Goal: Task Accomplishment & Management: Complete application form

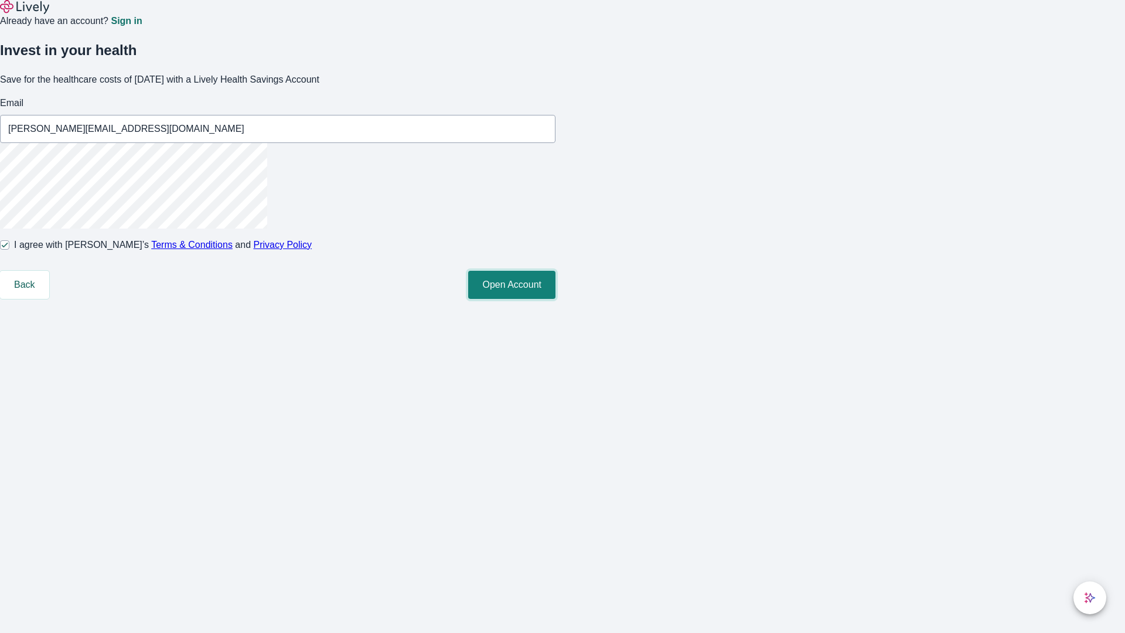
click at [555, 299] on button "Open Account" at bounding box center [511, 285] width 87 height 28
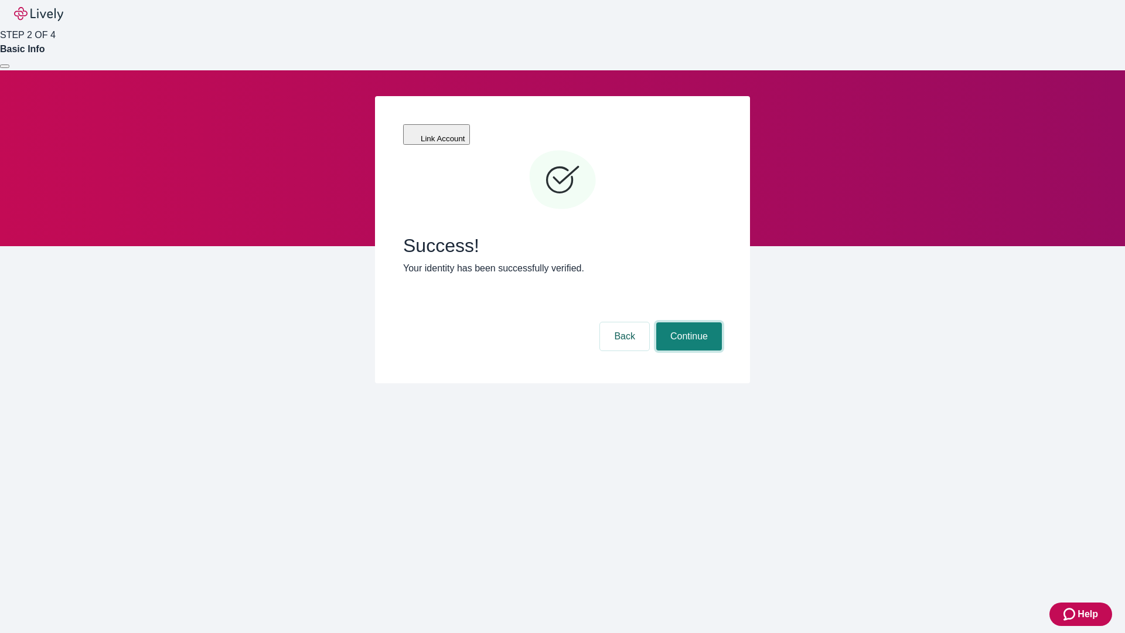
click at [687, 322] on button "Continue" at bounding box center [689, 336] width 66 height 28
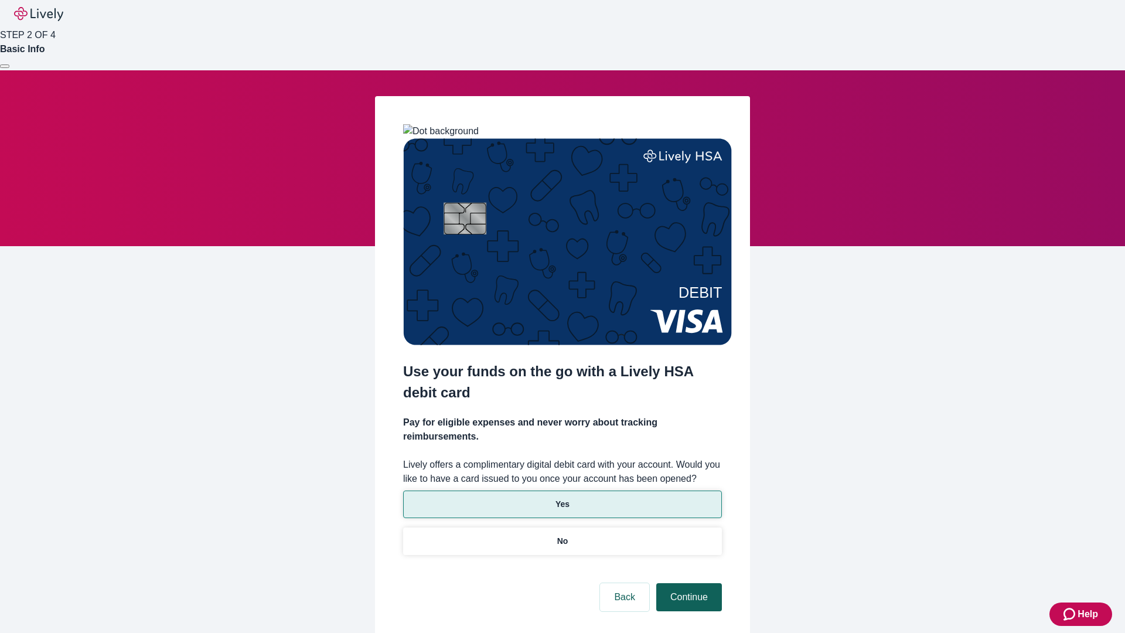
click at [562, 498] on p "Yes" at bounding box center [562, 504] width 14 height 12
click at [687, 583] on button "Continue" at bounding box center [689, 597] width 66 height 28
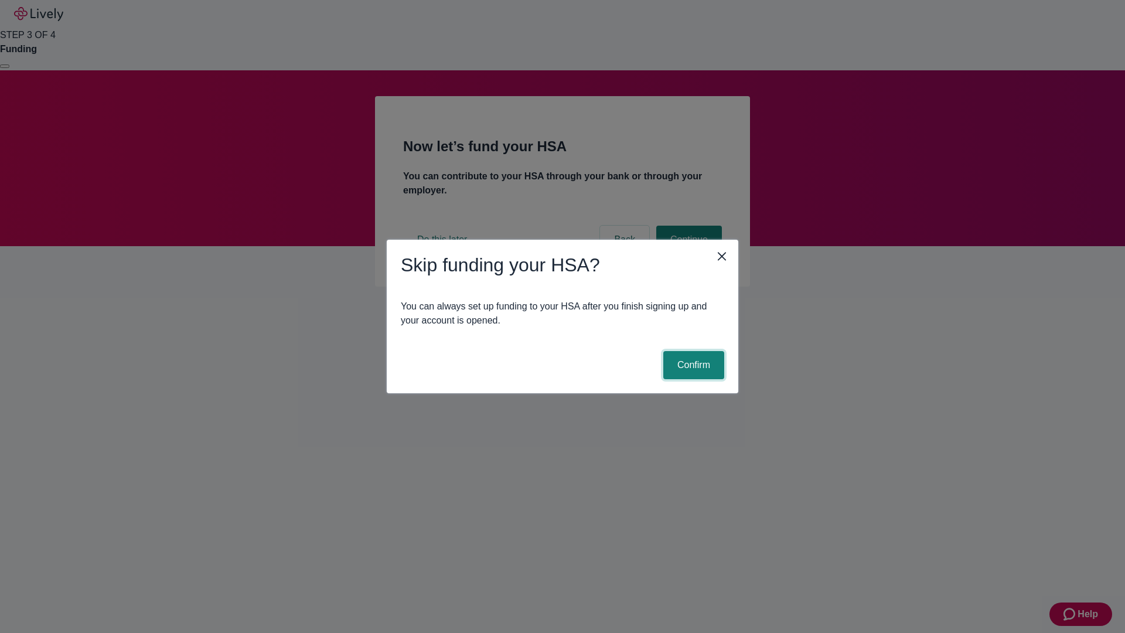
click at [692, 365] on button "Confirm" at bounding box center [693, 365] width 61 height 28
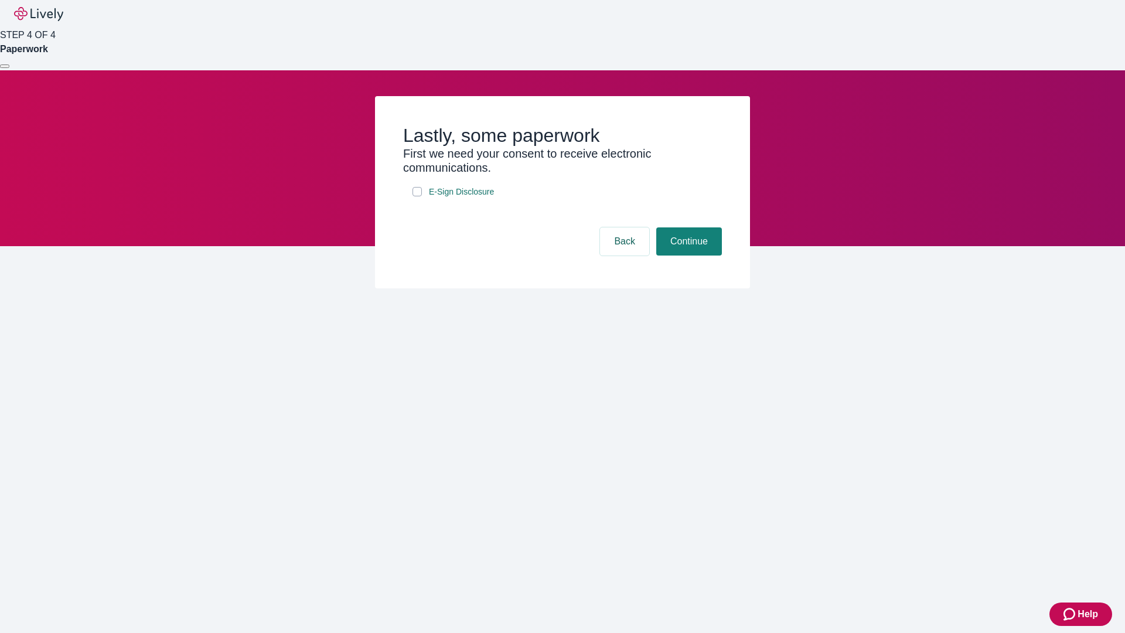
click at [417, 196] on input "E-Sign Disclosure" at bounding box center [416, 191] width 9 height 9
checkbox input "true"
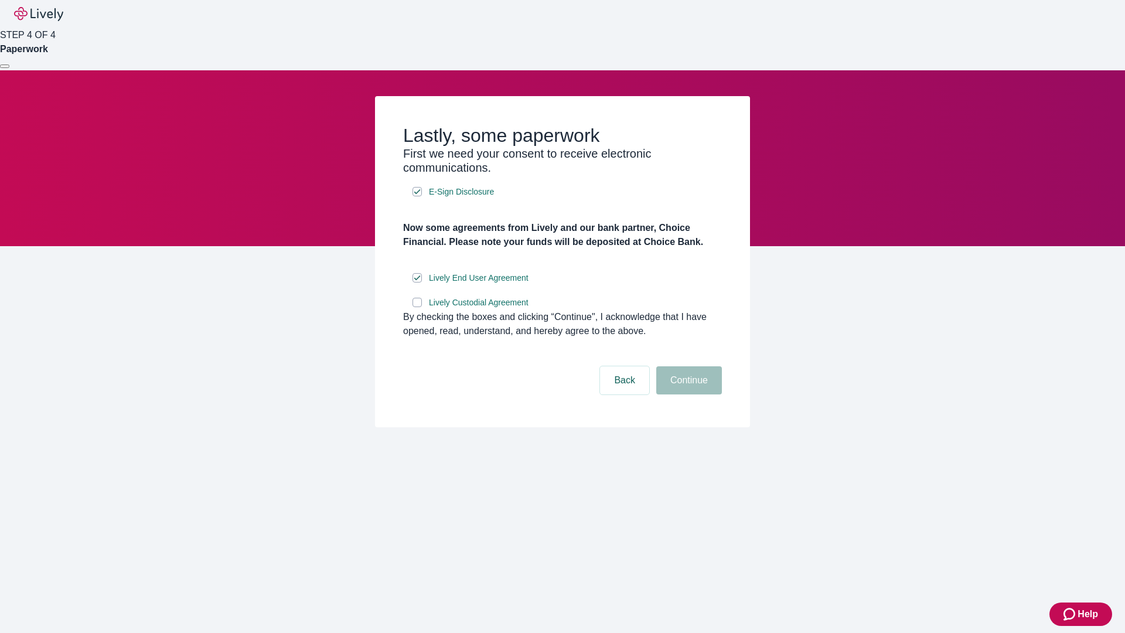
click at [417, 307] on input "Lively Custodial Agreement" at bounding box center [416, 302] width 9 height 9
checkbox input "true"
click at [687, 394] on button "Continue" at bounding box center [689, 380] width 66 height 28
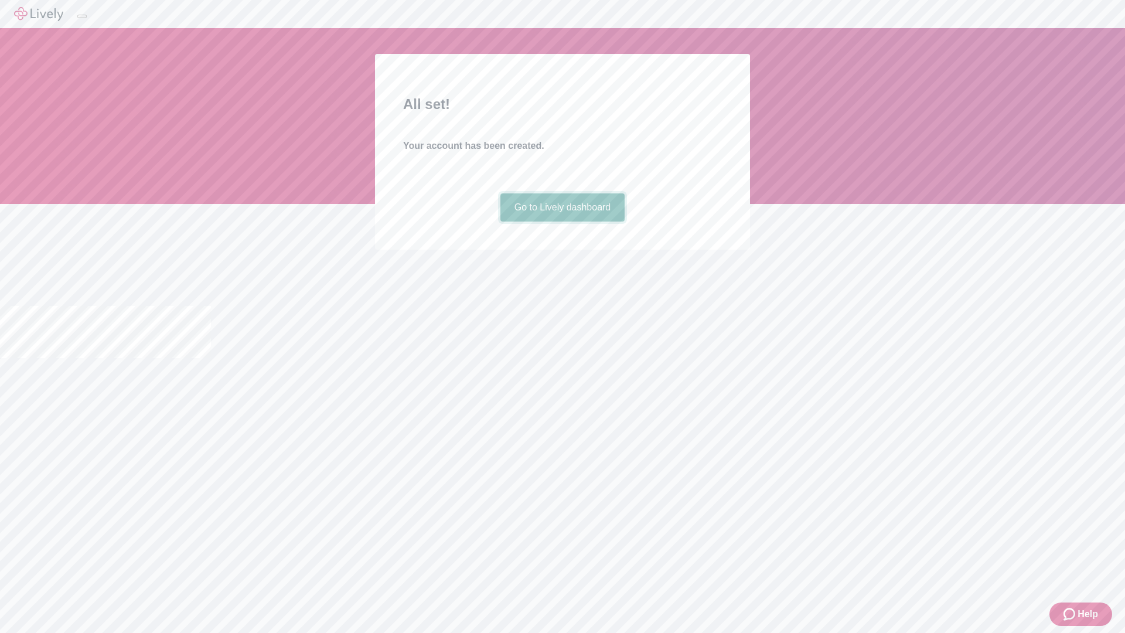
click at [562, 221] on link "Go to Lively dashboard" at bounding box center [562, 207] width 125 height 28
